Goal: Entertainment & Leisure: Consume media (video, audio)

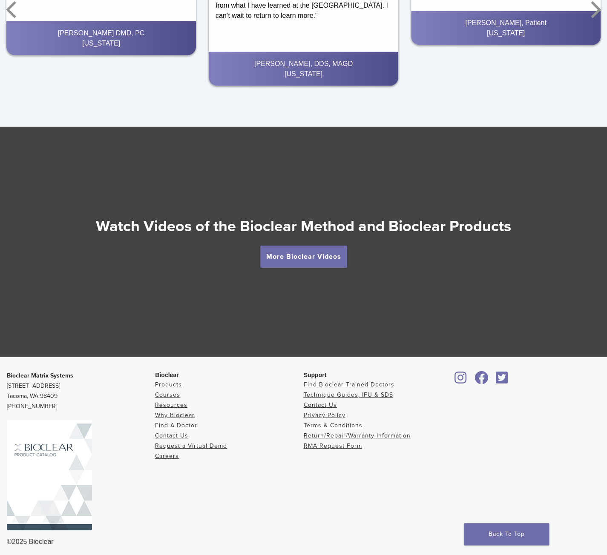
scroll to position [1393, 0]
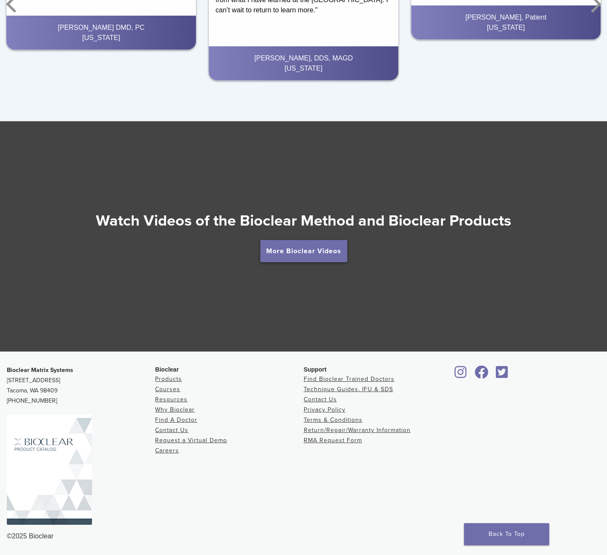
click at [299, 246] on link "More Bioclear Videos" at bounding box center [303, 251] width 87 height 22
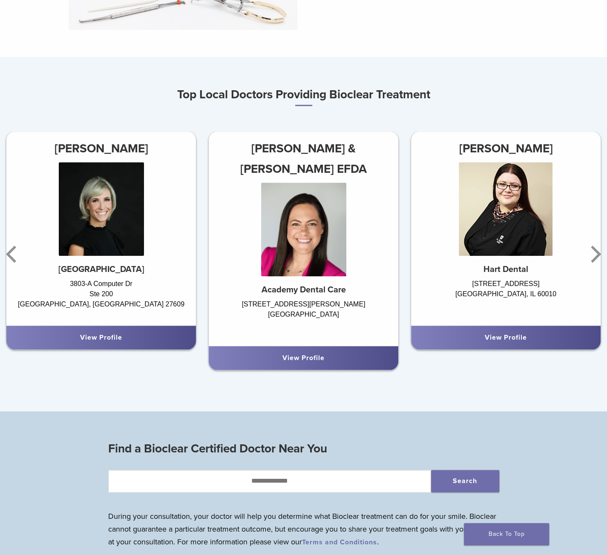
scroll to position [426, 0]
